Goal: Task Accomplishment & Management: Use online tool/utility

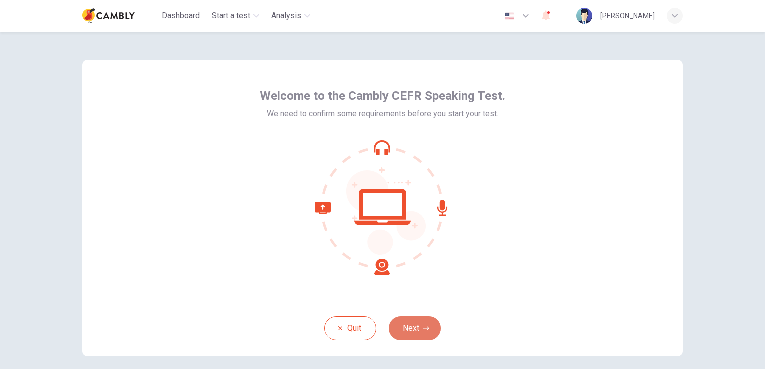
click at [430, 322] on button "Next" at bounding box center [414, 329] width 52 height 24
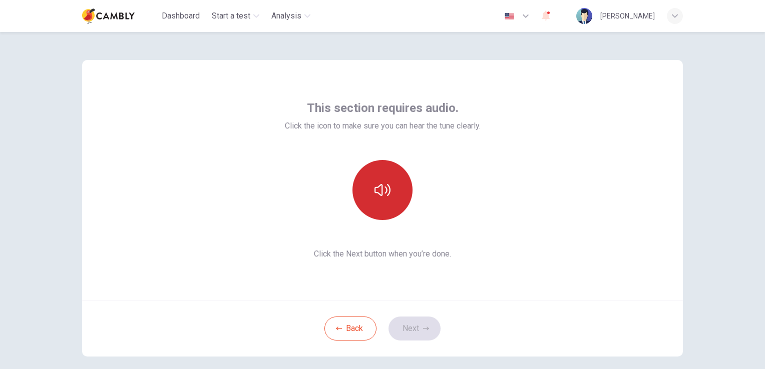
click at [388, 203] on button "button" at bounding box center [382, 190] width 60 height 60
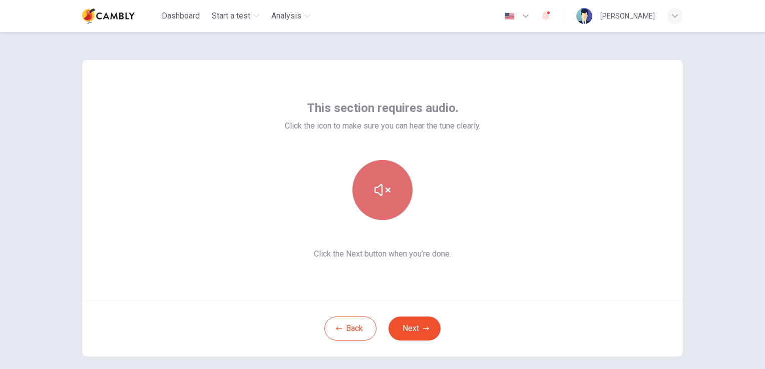
click at [388, 203] on button "button" at bounding box center [382, 190] width 60 height 60
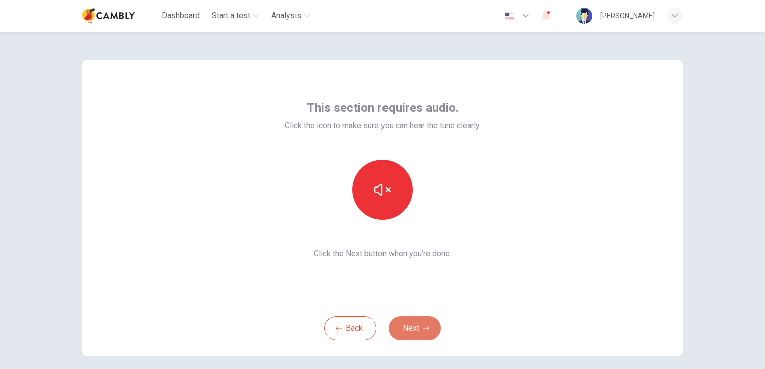
click at [424, 324] on button "Next" at bounding box center [414, 329] width 52 height 24
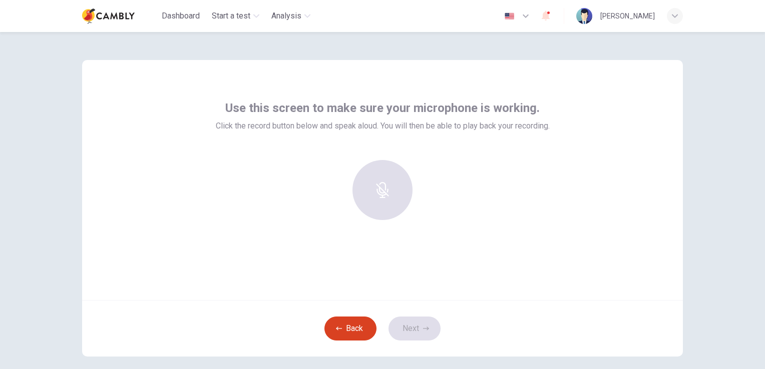
click at [347, 317] on button "Back" at bounding box center [350, 329] width 52 height 24
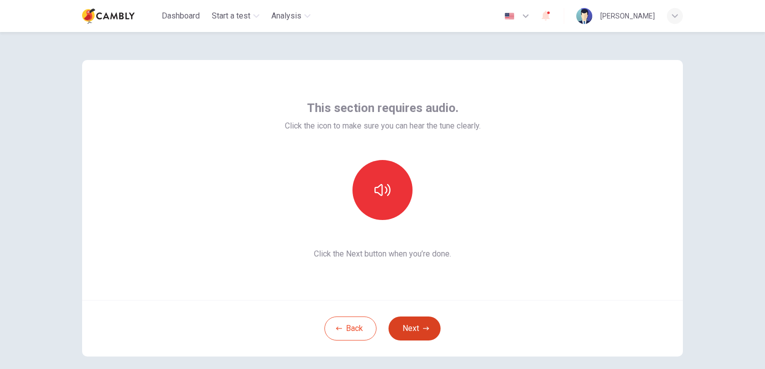
click at [402, 326] on button "Next" at bounding box center [414, 329] width 52 height 24
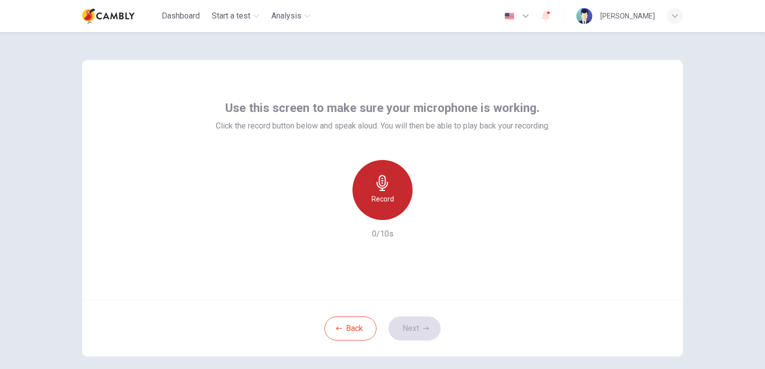
click at [382, 180] on icon "button" at bounding box center [382, 183] width 12 height 16
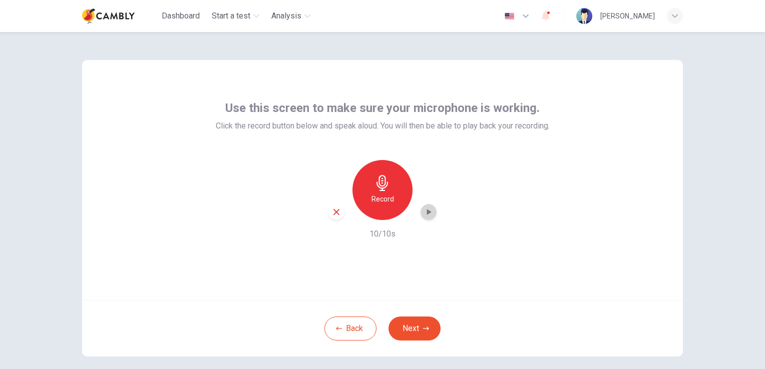
click at [427, 212] on icon "button" at bounding box center [429, 212] width 5 height 6
click at [375, 196] on h6 "Record" at bounding box center [382, 199] width 23 height 12
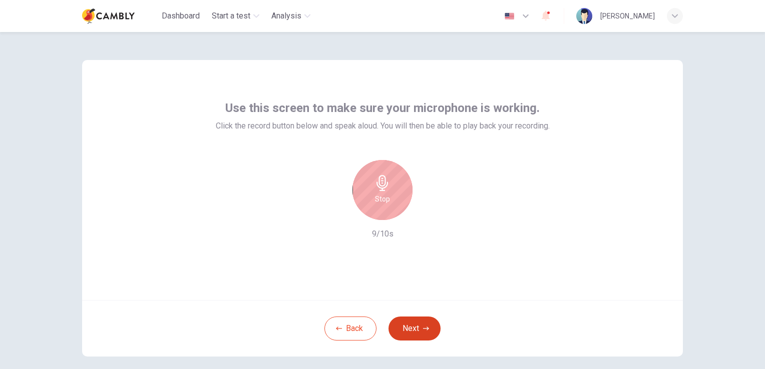
click at [419, 325] on button "Next" at bounding box center [414, 329] width 52 height 24
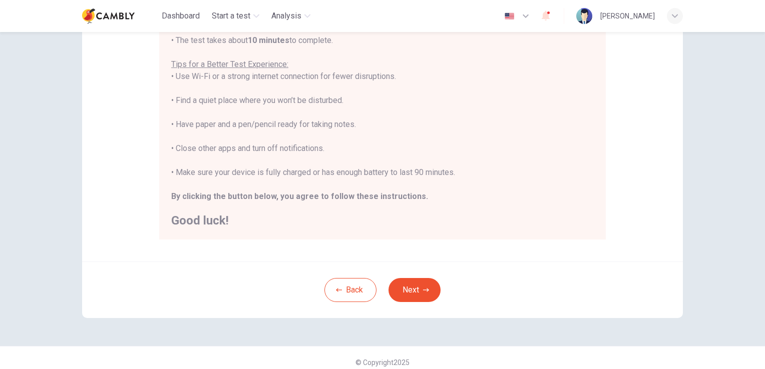
scroll to position [187, 0]
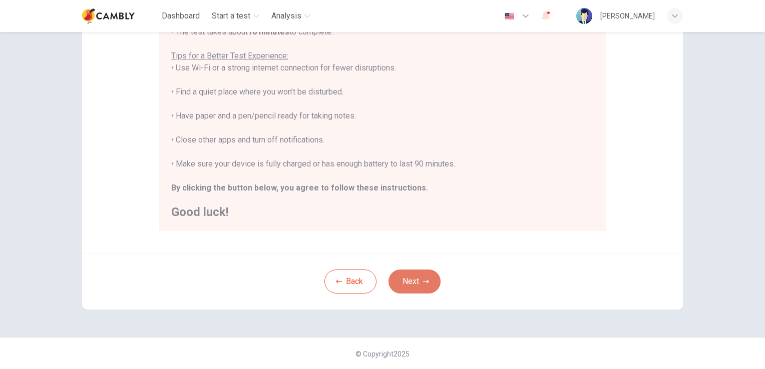
click at [421, 285] on button "Next" at bounding box center [414, 282] width 52 height 24
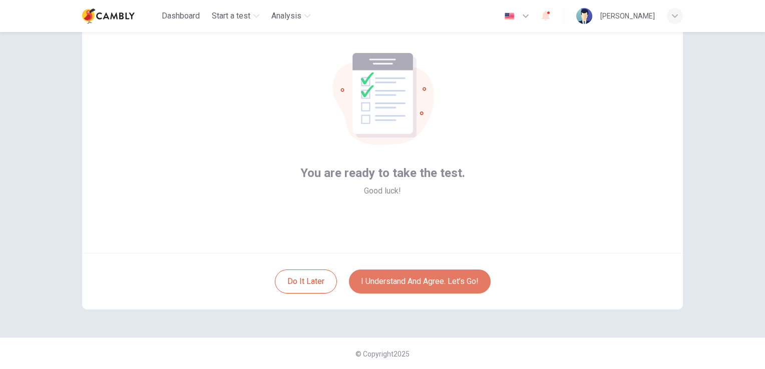
click at [435, 283] on button "I understand and agree. Let’s go!" at bounding box center [420, 282] width 142 height 24
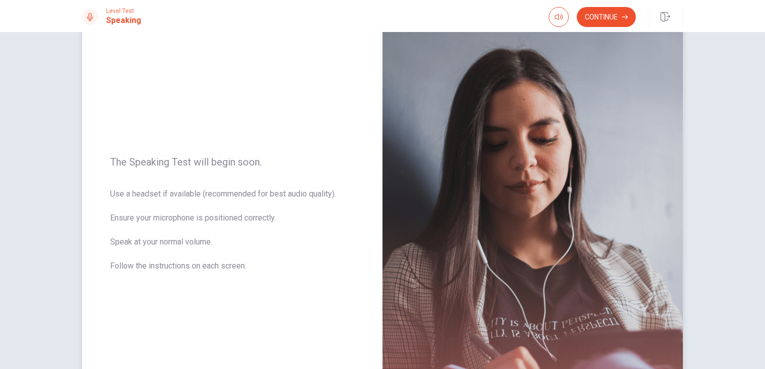
scroll to position [100, 0]
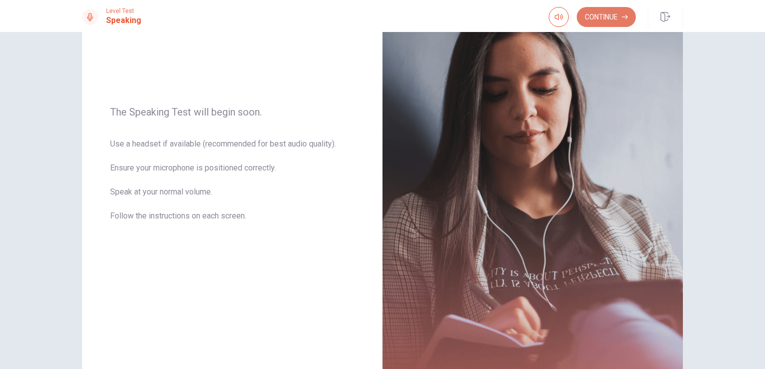
click at [613, 20] on button "Continue" at bounding box center [605, 17] width 59 height 20
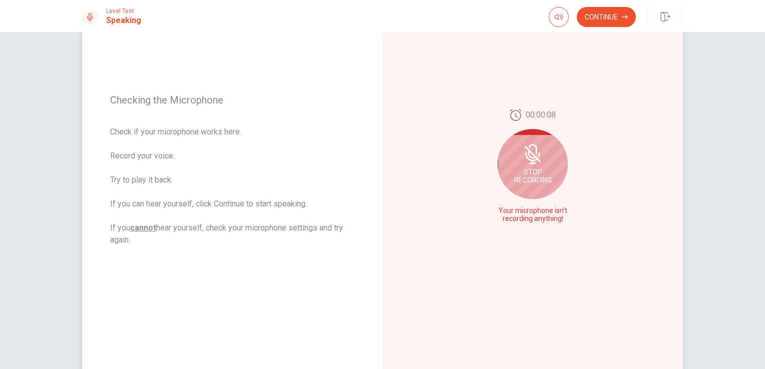
click at [542, 171] on span "Stop Recording" at bounding box center [533, 176] width 38 height 16
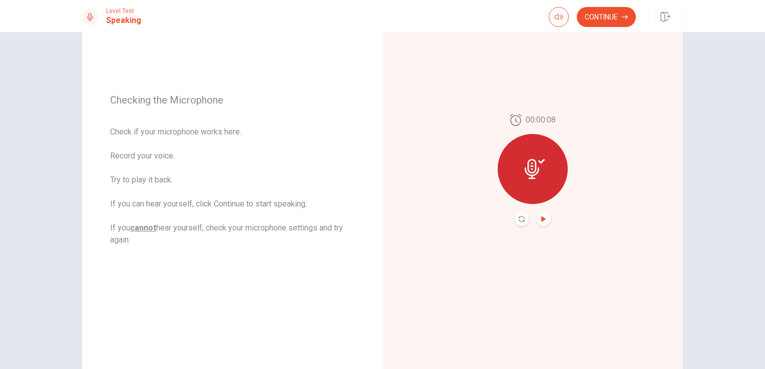
click at [541, 218] on icon "Play Audio" at bounding box center [543, 219] width 5 height 6
click at [606, 20] on button "Continue" at bounding box center [605, 17] width 59 height 20
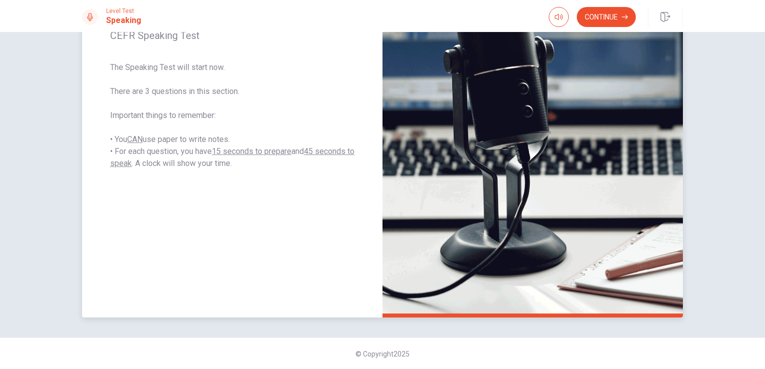
scroll to position [21, 0]
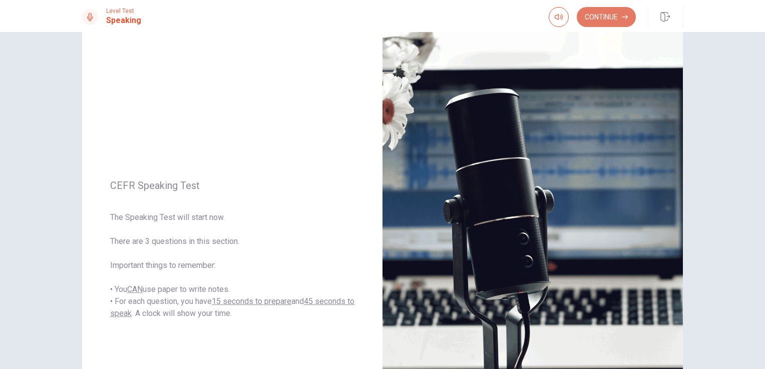
click at [598, 15] on button "Continue" at bounding box center [605, 17] width 59 height 20
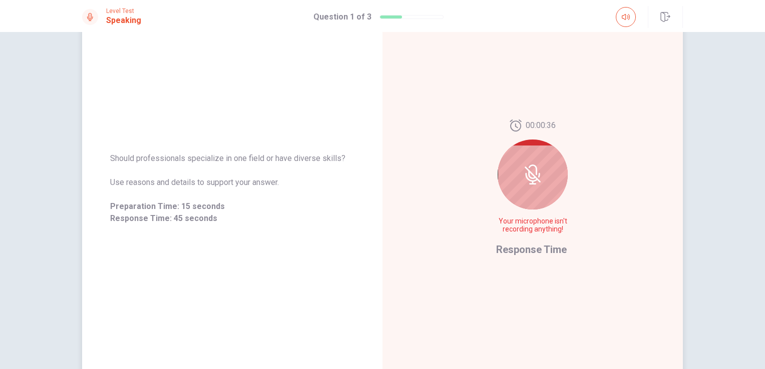
scroll to position [50, 0]
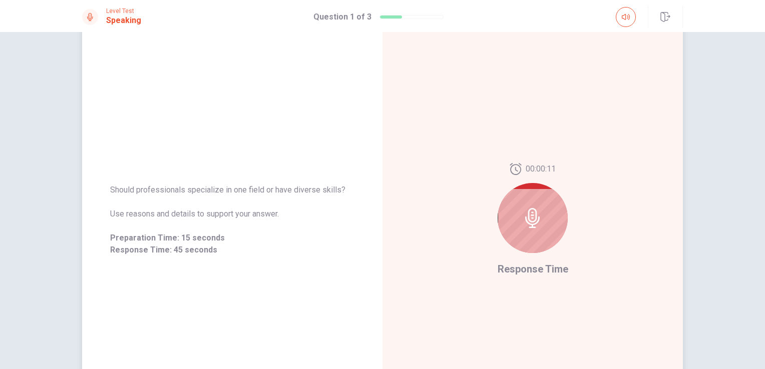
click at [530, 225] on icon at bounding box center [532, 218] width 15 height 20
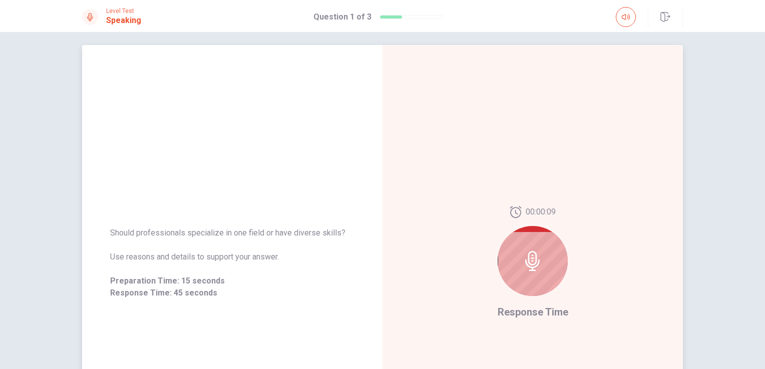
scroll to position [0, 0]
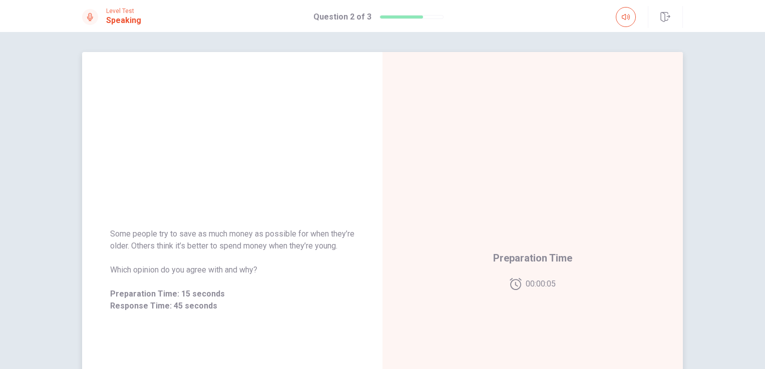
drag, startPoint x: 107, startPoint y: 226, endPoint x: 164, endPoint y: 240, distance: 58.7
click at [201, 251] on span "Some people try to save as much money as possible for when they’re older. Other…" at bounding box center [232, 240] width 244 height 24
drag, startPoint x: 109, startPoint y: 230, endPoint x: 174, endPoint y: 241, distance: 66.0
click at [169, 243] on span "Some people try to save as much money as possible for when they’re older. Other…" at bounding box center [232, 240] width 244 height 24
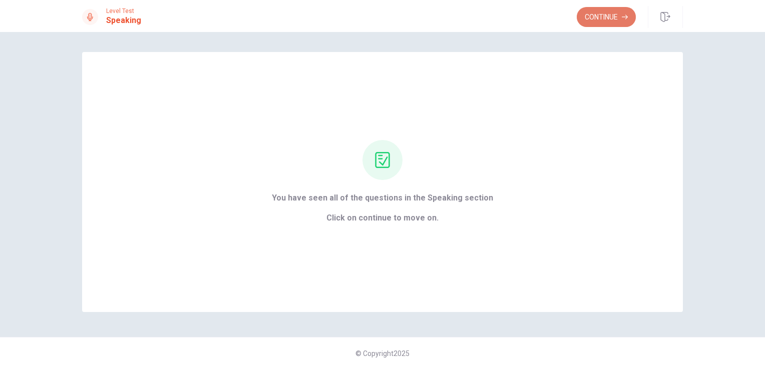
click at [616, 19] on button "Continue" at bounding box center [605, 17] width 59 height 20
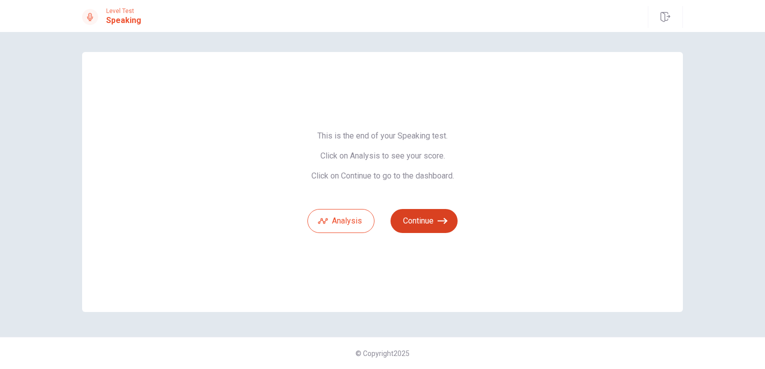
click at [430, 220] on button "Continue" at bounding box center [423, 221] width 67 height 24
